Goal: Transaction & Acquisition: Purchase product/service

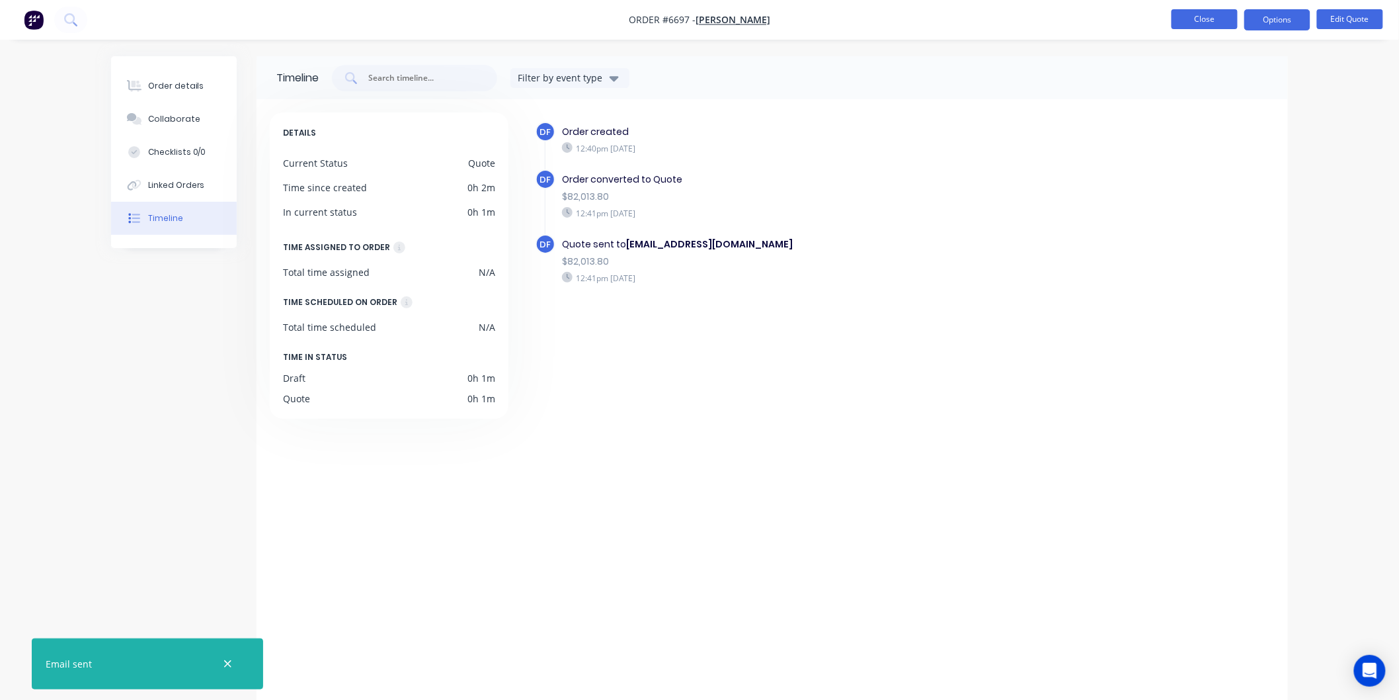
click at [1212, 14] on button "Close" at bounding box center [1205, 19] width 66 height 20
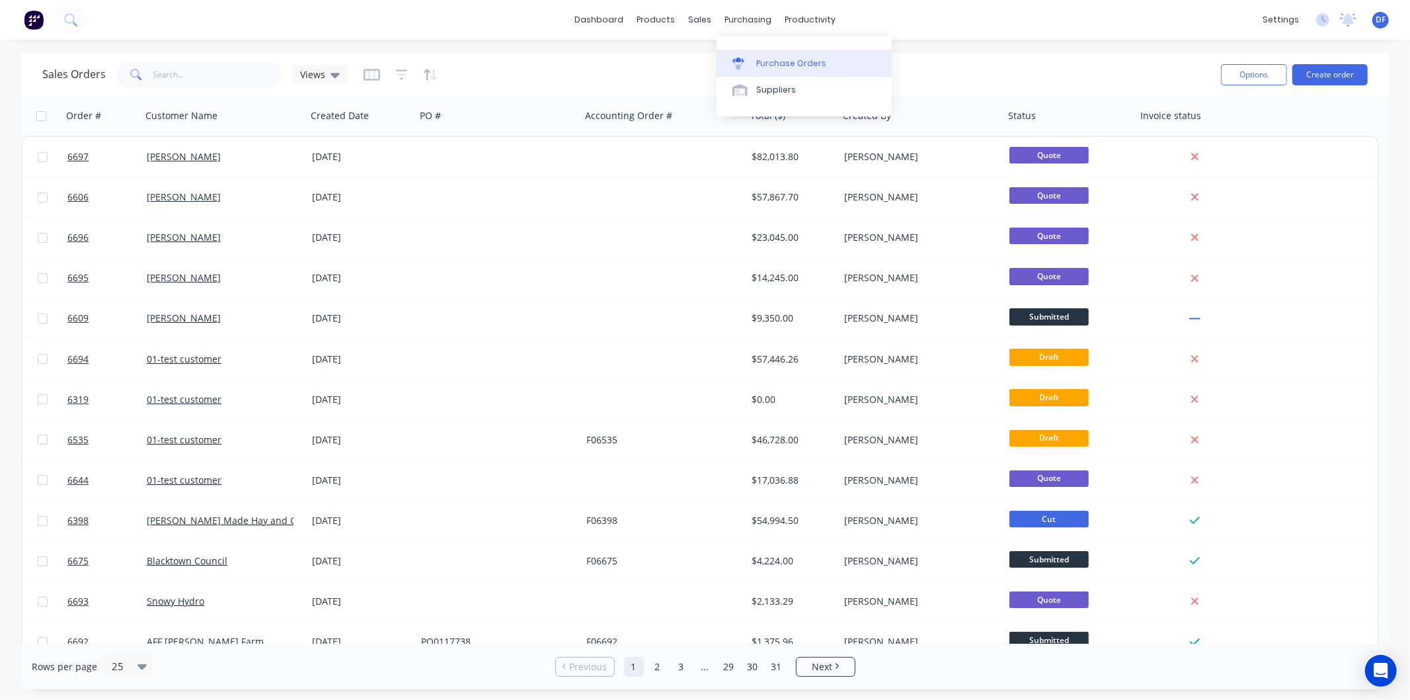
click at [775, 58] on div "Purchase Orders" at bounding box center [791, 64] width 70 height 12
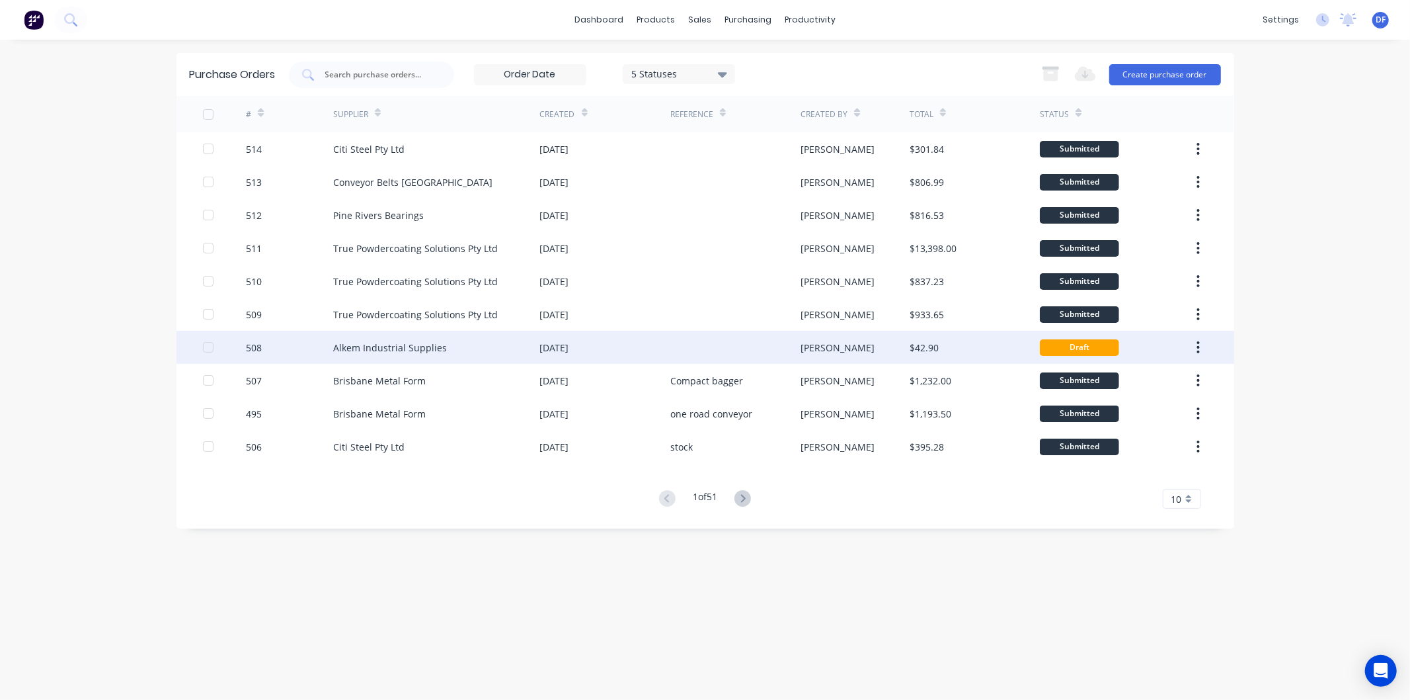
click at [395, 339] on div "Alkem Industrial Supplies" at bounding box center [436, 347] width 207 height 33
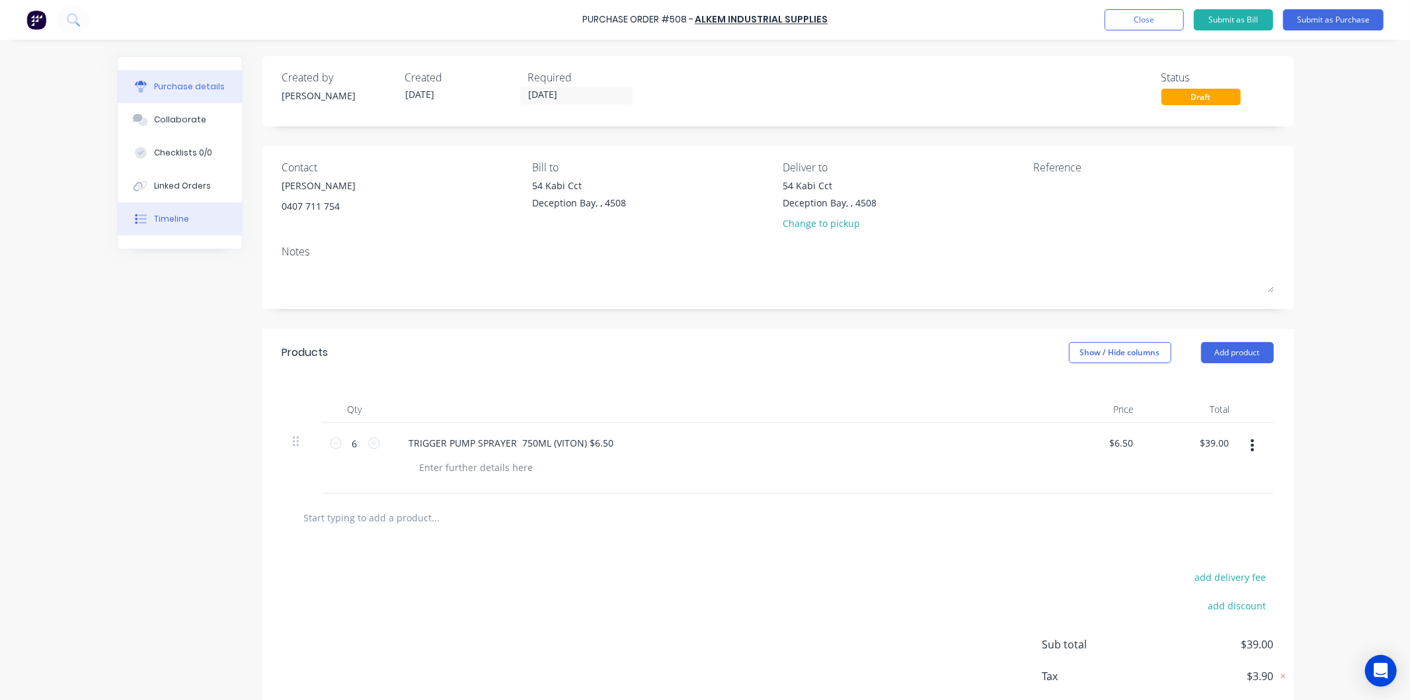
click at [169, 214] on div "Timeline" at bounding box center [171, 219] width 35 height 12
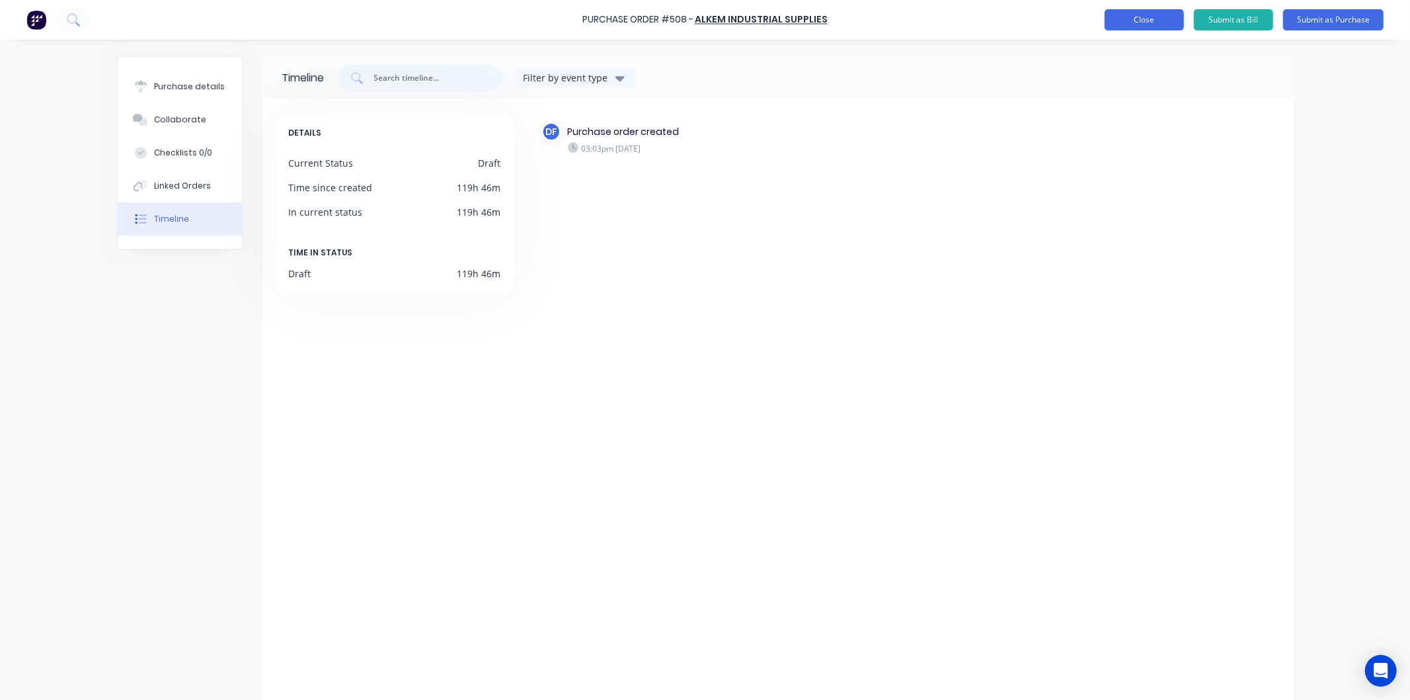
click at [1136, 17] on button "Close" at bounding box center [1144, 19] width 79 height 21
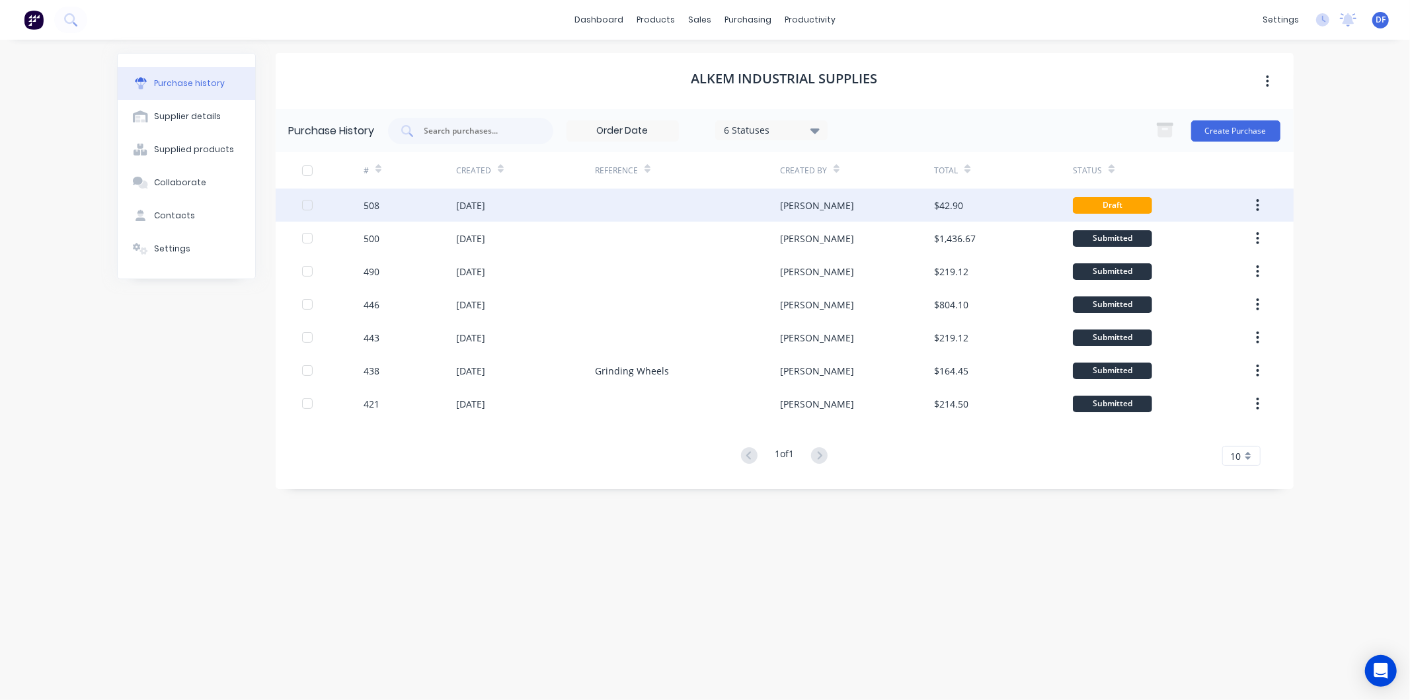
click at [485, 203] on div "[DATE]" at bounding box center [470, 205] width 29 height 14
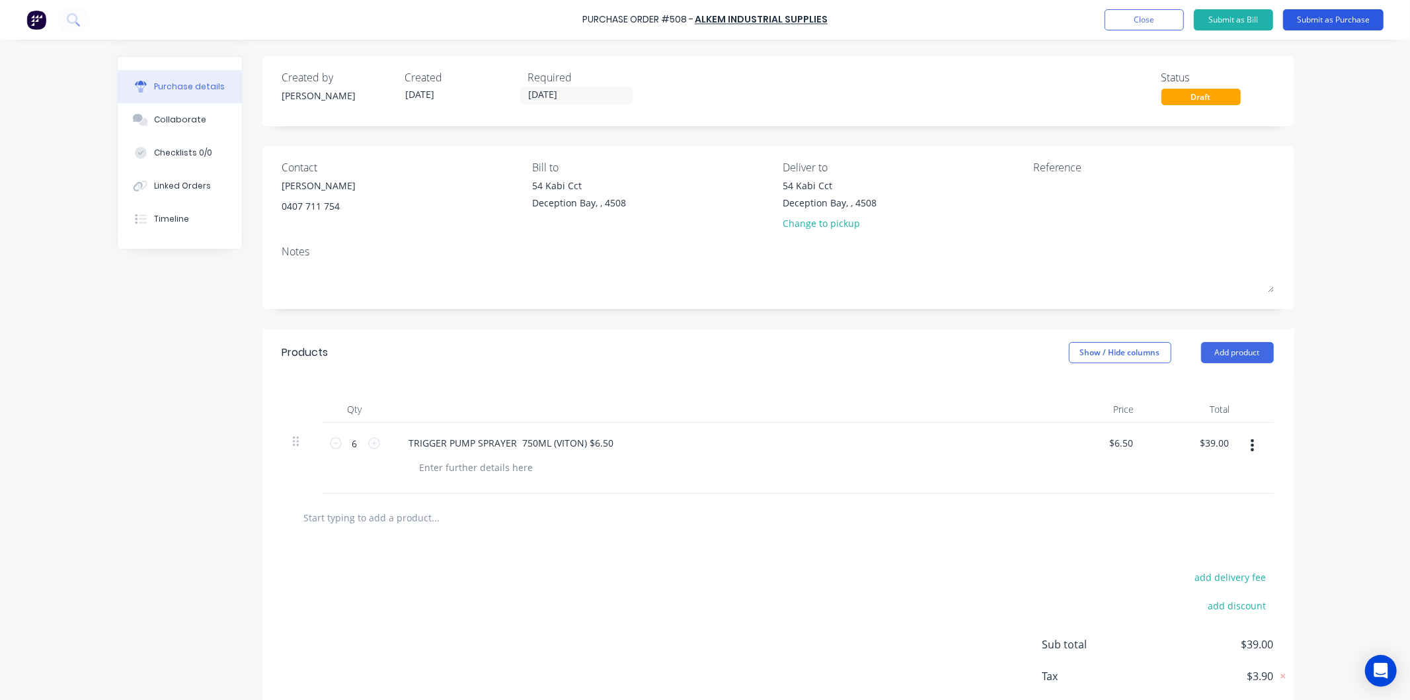
click at [1330, 12] on button "Submit as Purchase" at bounding box center [1333, 19] width 100 height 21
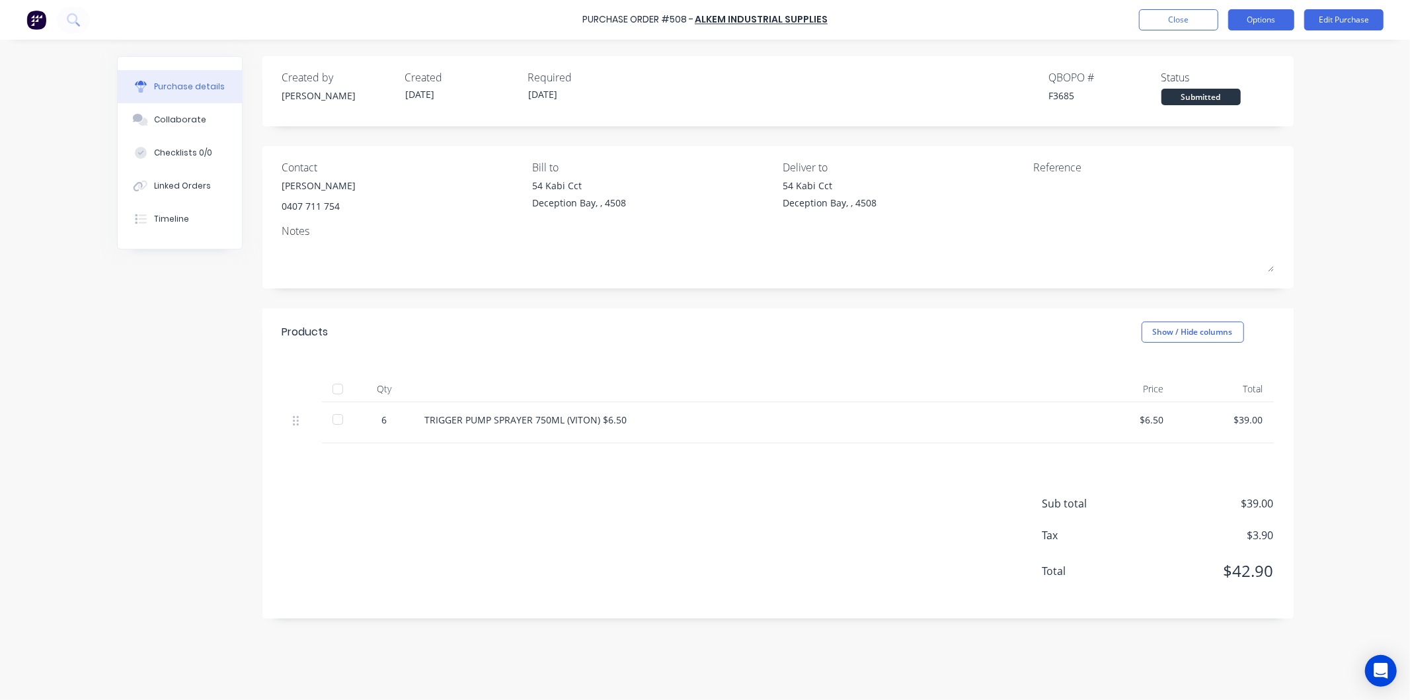
click at [1242, 16] on button "Options" at bounding box center [1261, 19] width 66 height 21
click at [1225, 48] on div "Print / Email" at bounding box center [1232, 53] width 102 height 19
click at [1224, 71] on div "With pricing" at bounding box center [1232, 80] width 102 height 19
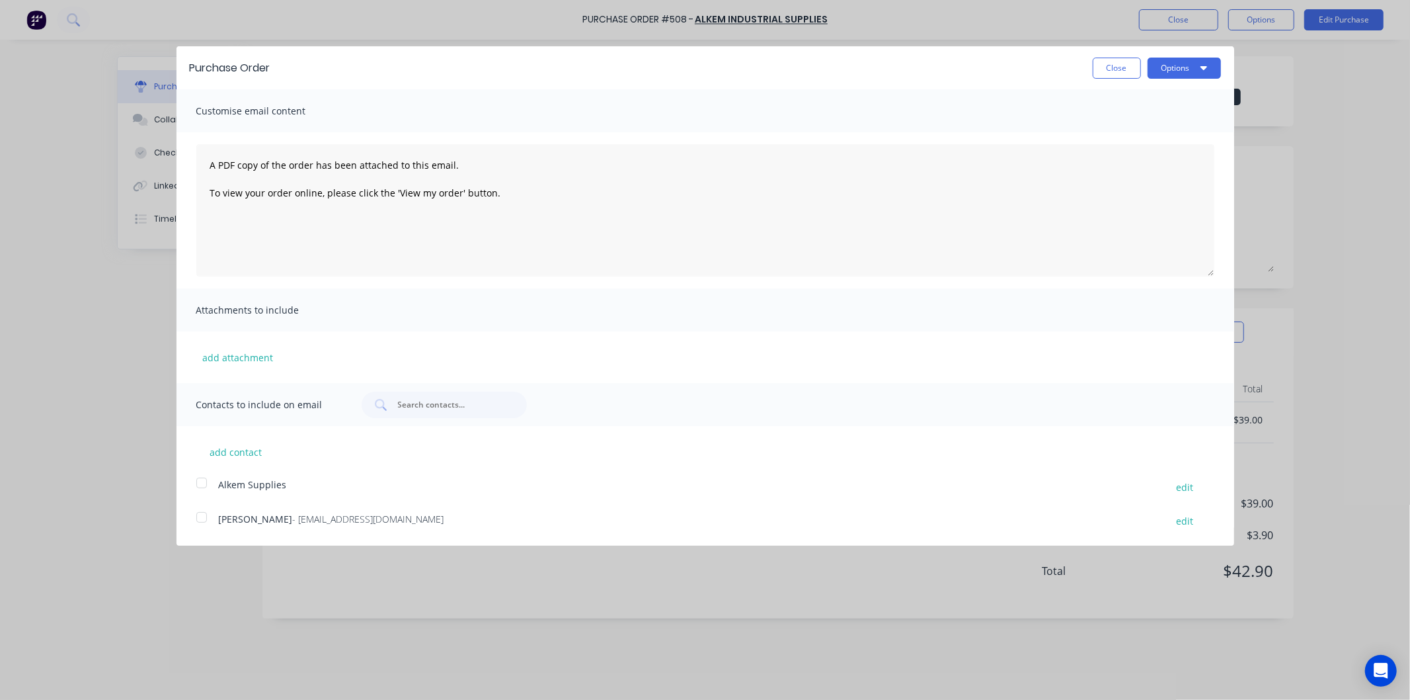
click at [202, 480] on div at bounding box center [201, 482] width 26 height 26
click at [201, 514] on div at bounding box center [201, 517] width 26 height 26
click at [1182, 66] on button "Options" at bounding box center [1184, 68] width 73 height 21
click at [1122, 128] on div "Email" at bounding box center [1158, 127] width 102 height 19
click at [204, 477] on div at bounding box center [201, 482] width 26 height 26
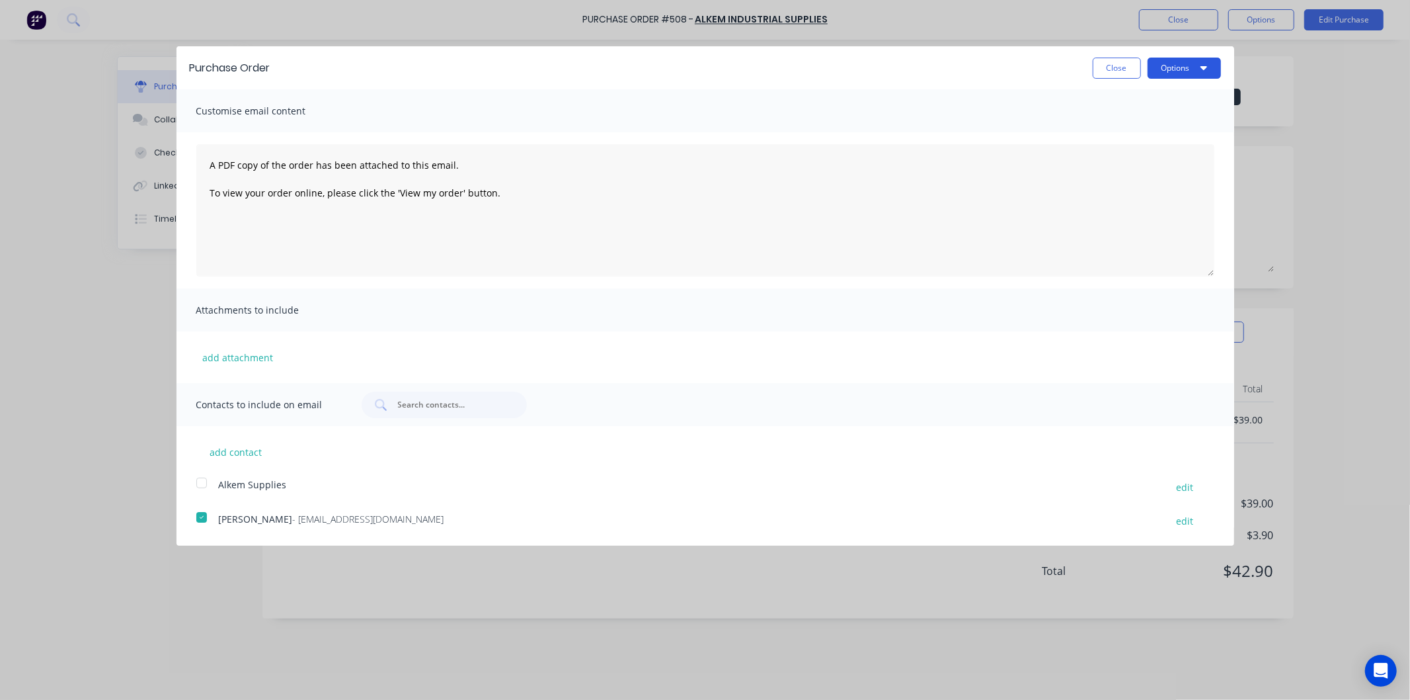
click at [1174, 71] on button "Options" at bounding box center [1184, 68] width 73 height 21
click at [1143, 121] on div "Email" at bounding box center [1158, 127] width 102 height 19
